Goal: Transaction & Acquisition: Purchase product/service

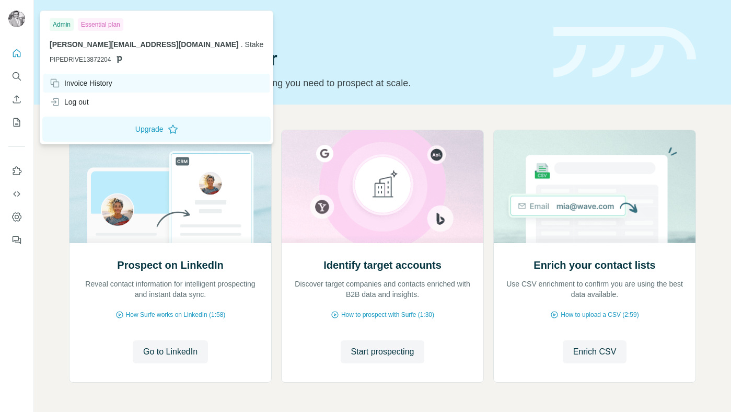
click at [99, 84] on div "Invoice History" at bounding box center [81, 83] width 63 height 10
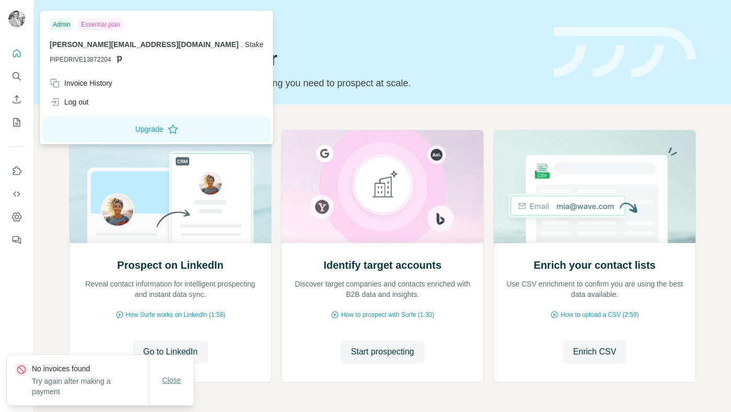
click at [174, 379] on span "Close" at bounding box center [172, 380] width 19 height 10
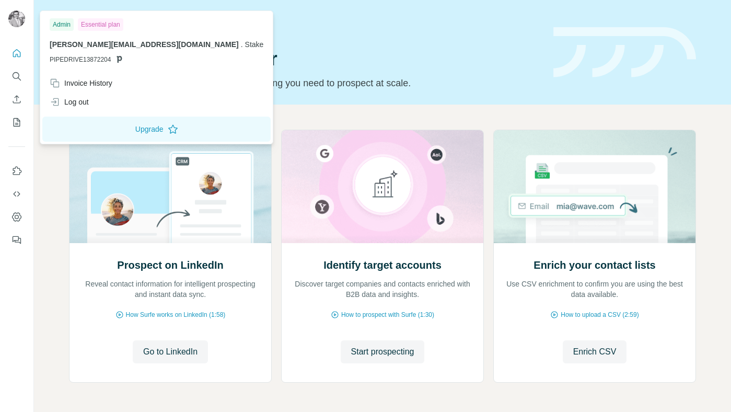
click at [14, 22] on img at bounding box center [16, 18] width 17 height 17
click at [113, 25] on div "Essential plan" at bounding box center [100, 24] width 45 height 13
click at [102, 129] on button "Upgrade" at bounding box center [156, 129] width 228 height 25
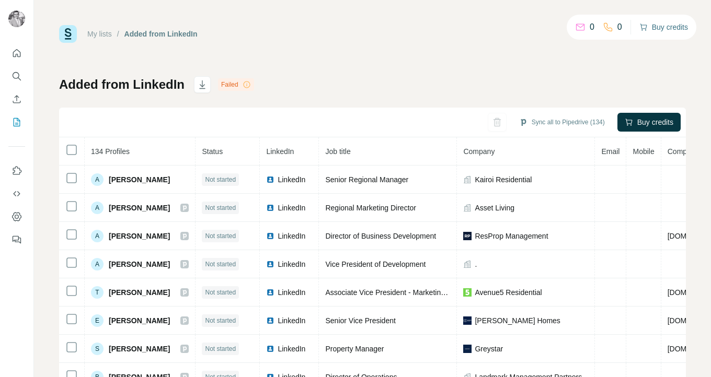
click at [668, 24] on button "Buy credits" at bounding box center [663, 27] width 49 height 15
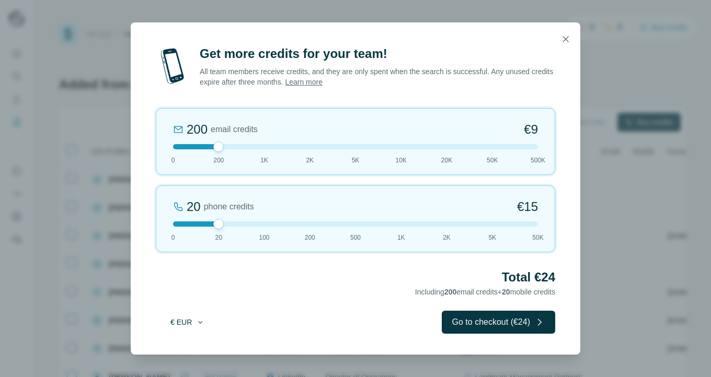
click at [187, 319] on button "€ EUR" at bounding box center [187, 322] width 49 height 19
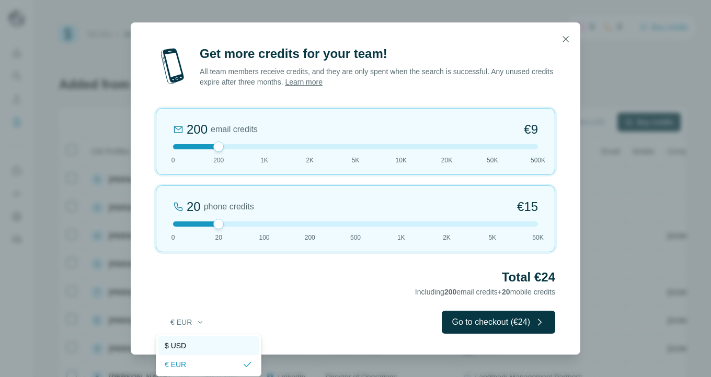
click at [188, 352] on div "$ USD" at bounding box center [208, 346] width 100 height 19
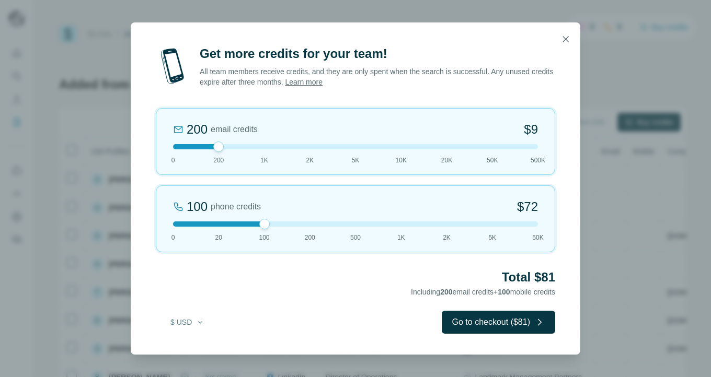
drag, startPoint x: 219, startPoint y: 218, endPoint x: 263, endPoint y: 218, distance: 43.4
click at [263, 219] on div at bounding box center [264, 224] width 10 height 10
drag, startPoint x: 217, startPoint y: 143, endPoint x: 262, endPoint y: 145, distance: 45.0
click at [262, 145] on div at bounding box center [264, 147] width 10 height 10
click at [561, 41] on icon "button" at bounding box center [565, 39] width 10 height 10
